Goal: Book appointment/travel/reservation

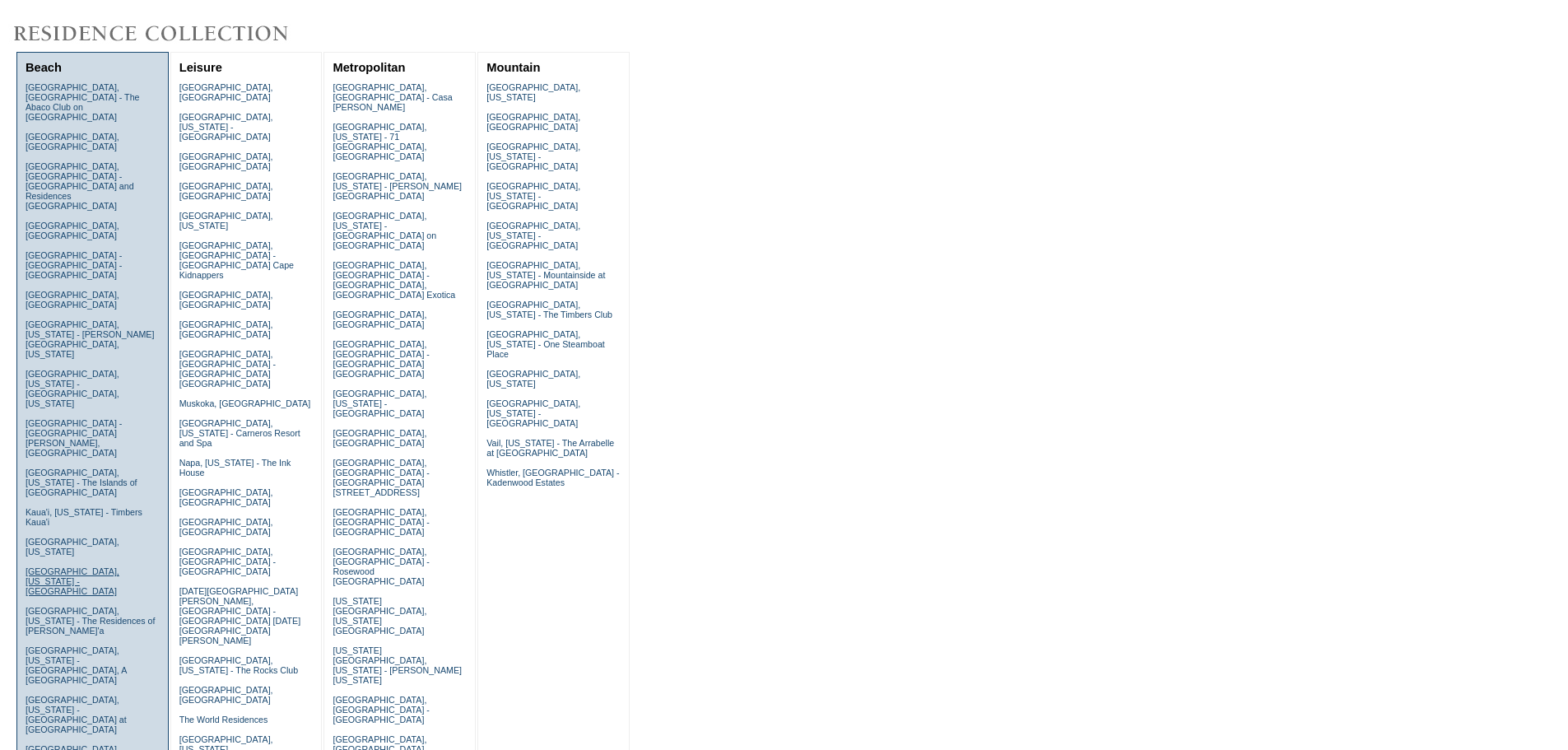
scroll to position [165, 0]
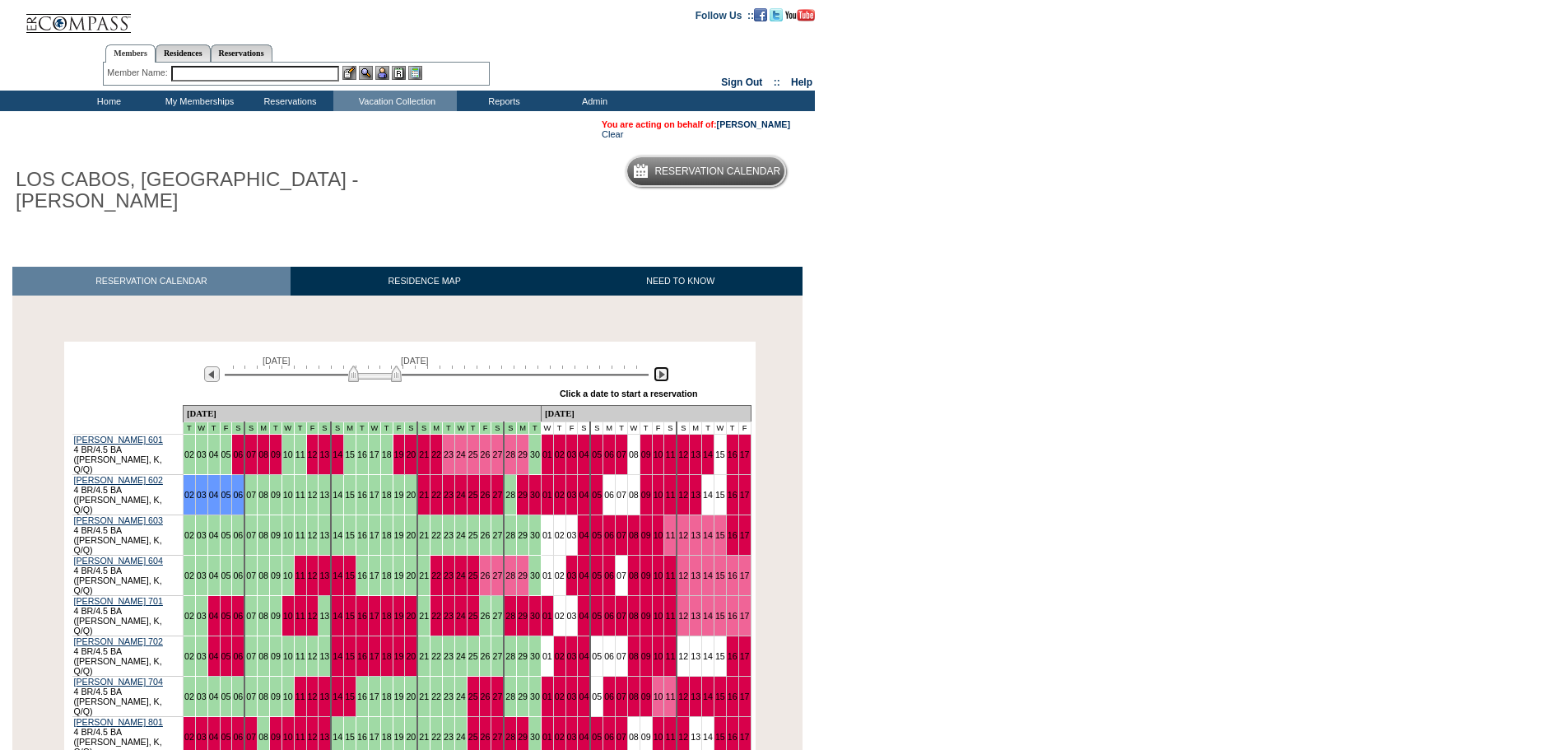
click at [664, 367] on img at bounding box center [661, 374] width 16 height 16
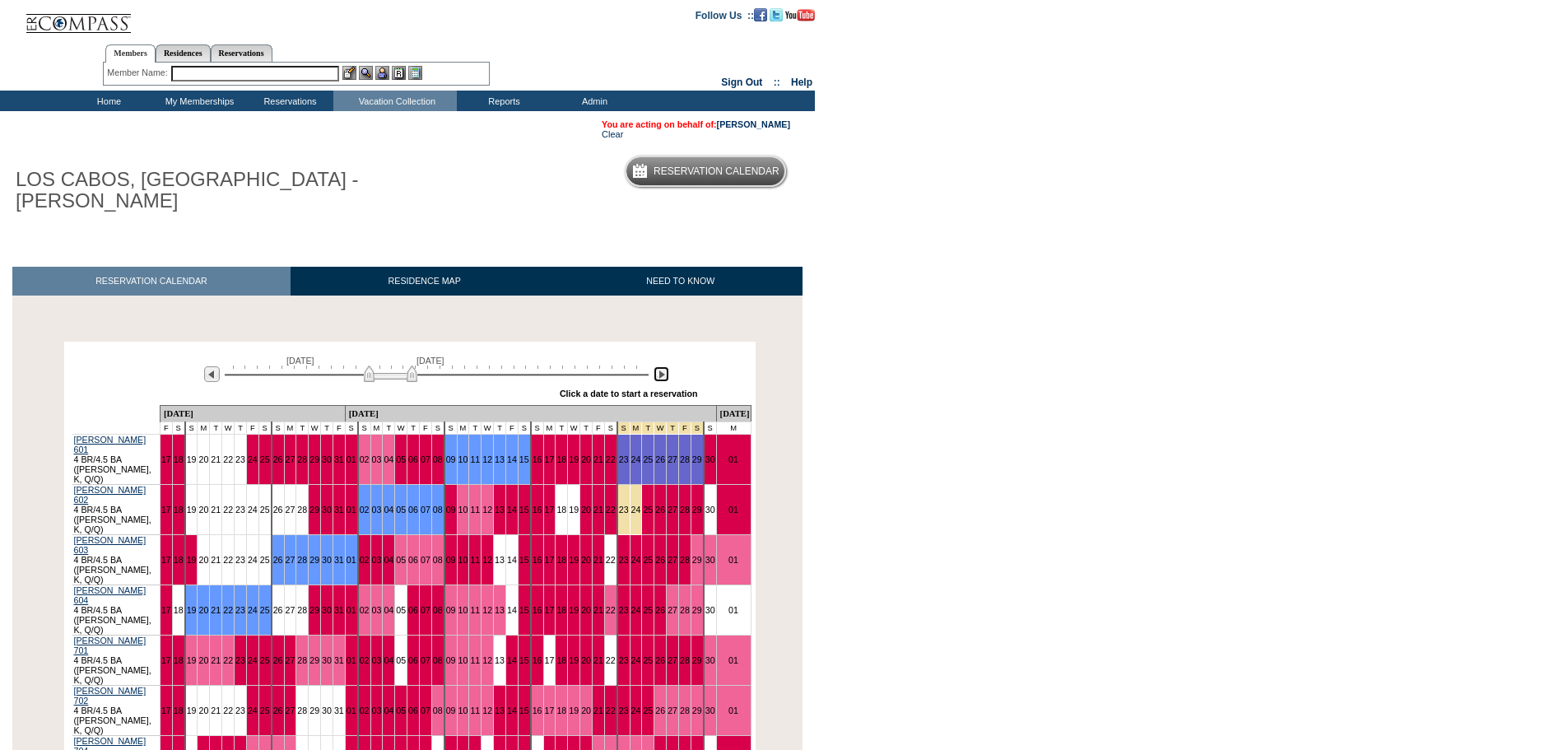
click at [664, 367] on img at bounding box center [661, 374] width 16 height 16
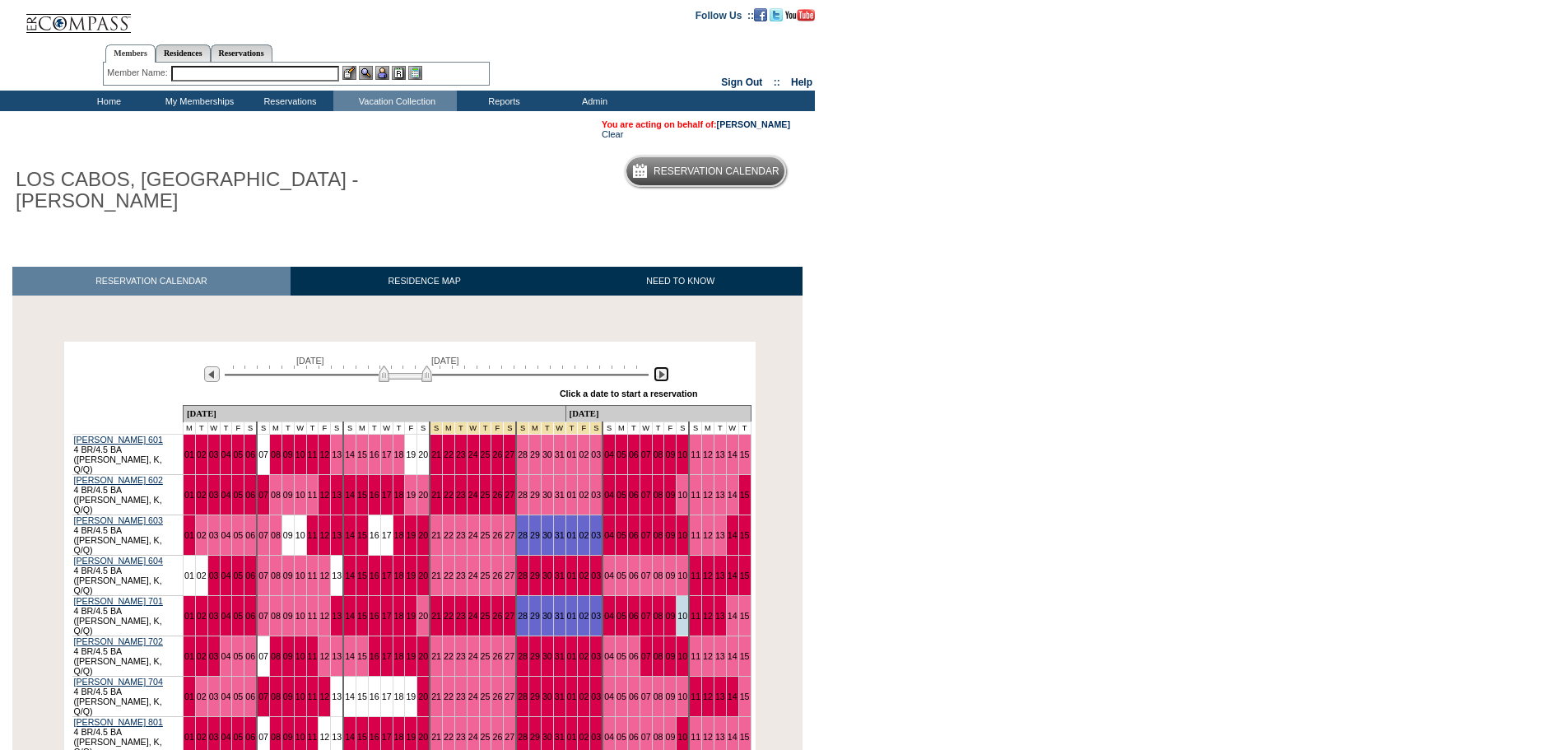
click at [664, 367] on img at bounding box center [661, 374] width 16 height 16
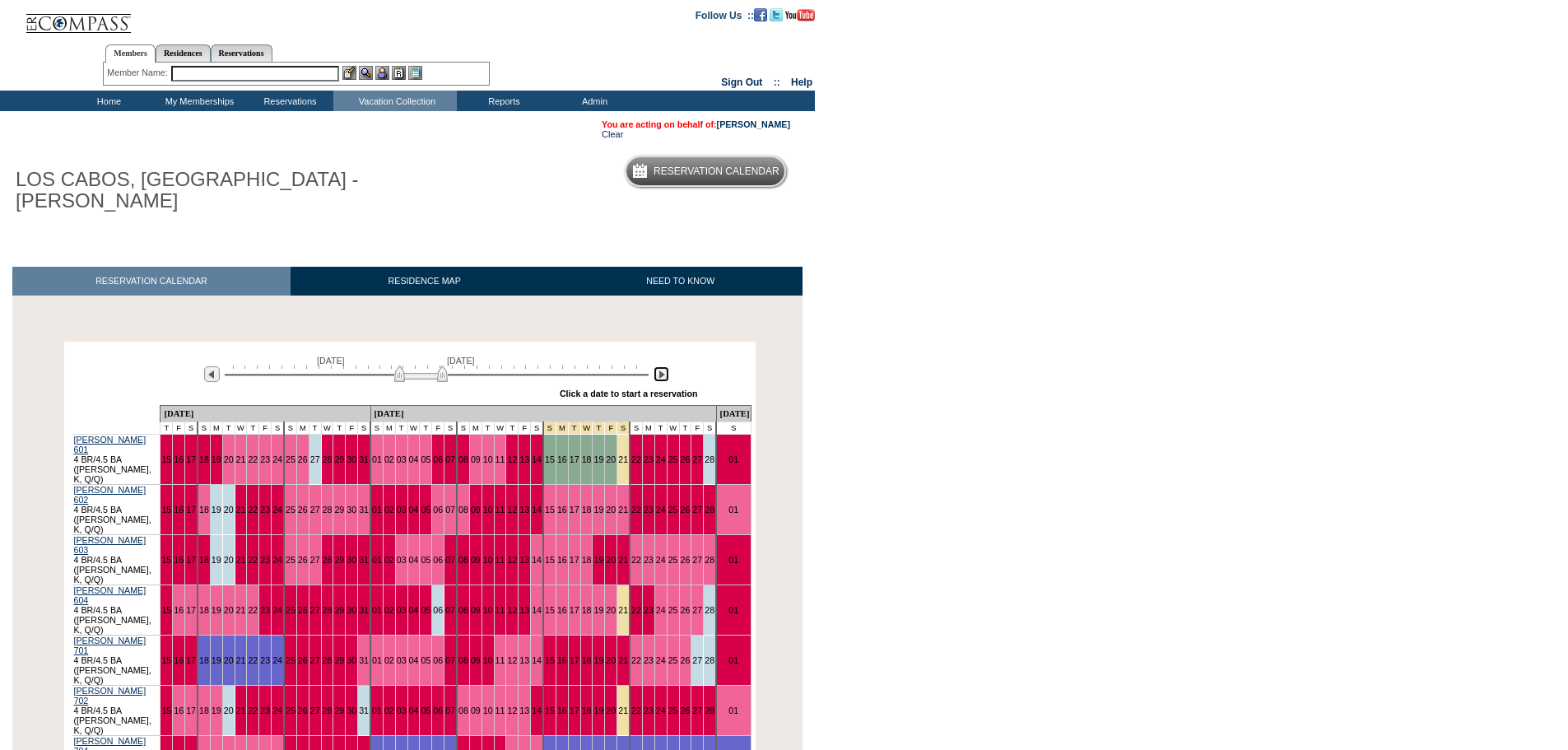
click at [664, 367] on img at bounding box center [661, 374] width 16 height 16
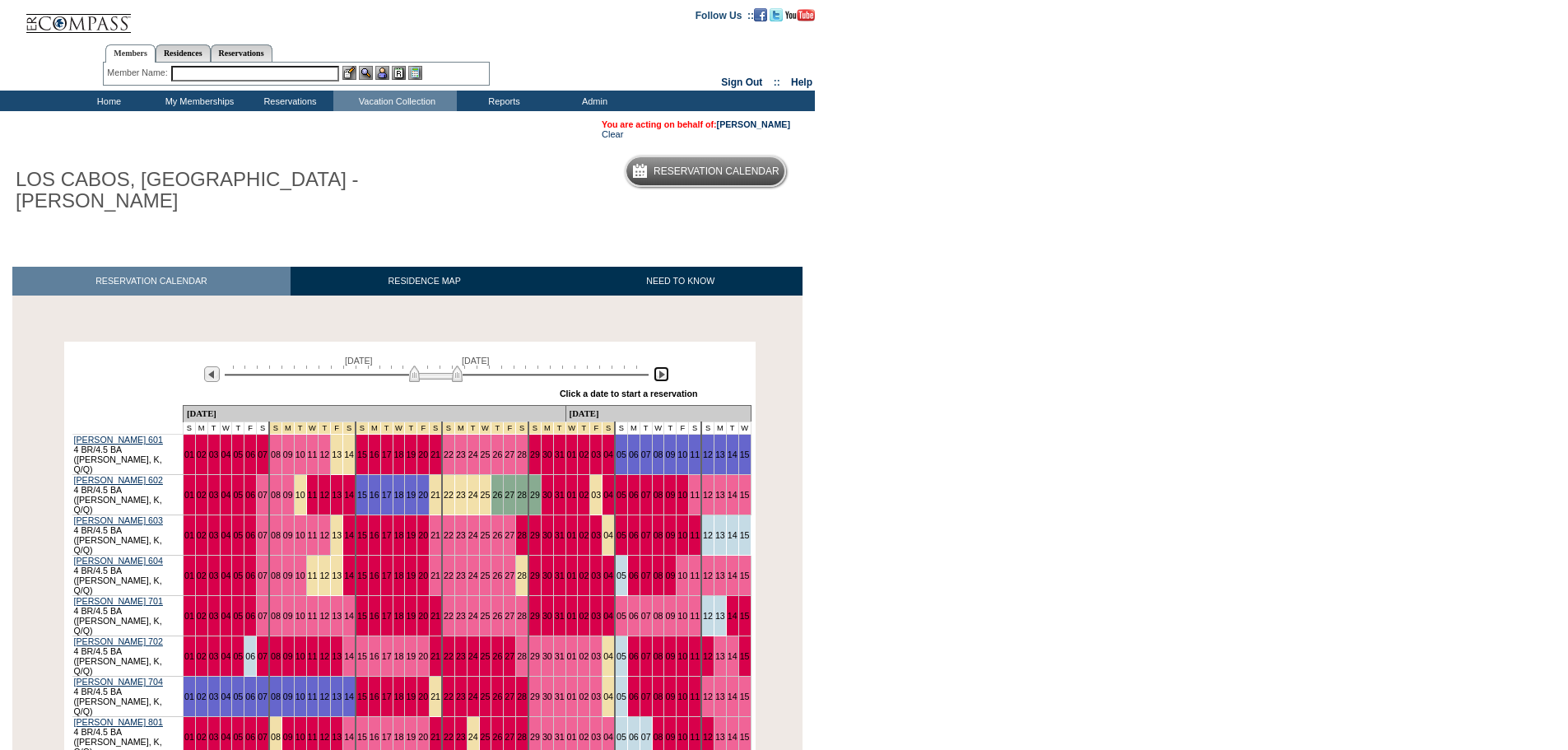
scroll to position [206, 0]
